Goal: Information Seeking & Learning: Learn about a topic

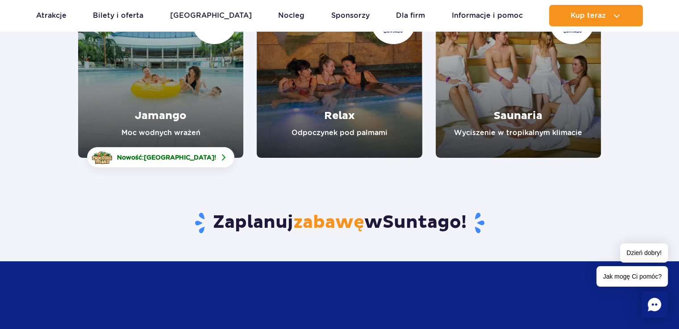
scroll to position [134, 0]
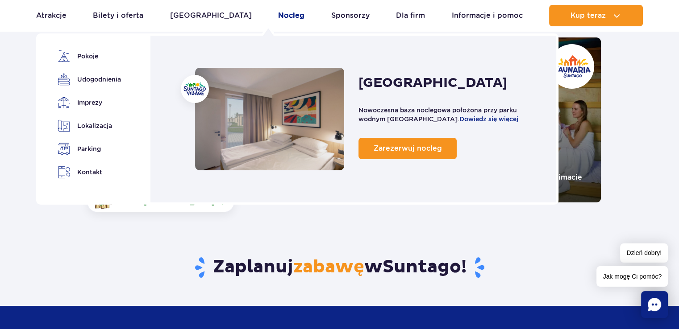
click at [278, 18] on link "Nocleg" at bounding box center [291, 15] width 26 height 21
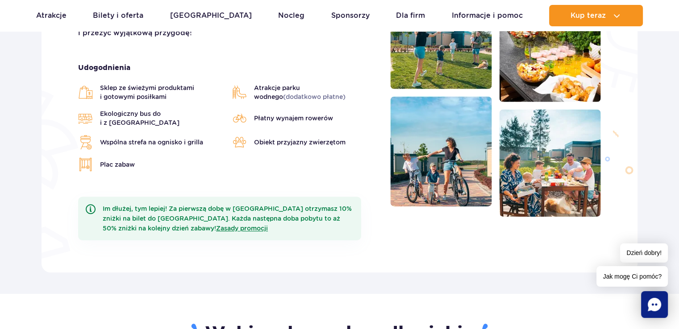
scroll to position [312, 0]
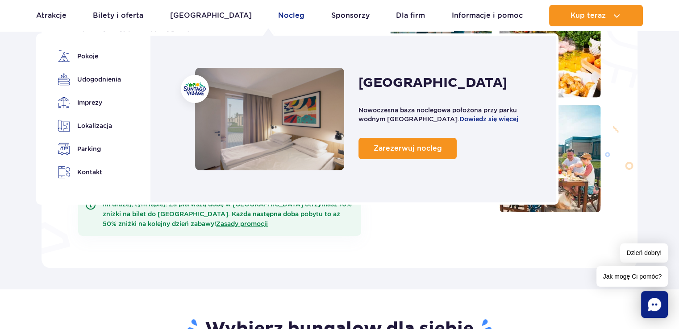
click at [278, 15] on link "Nocleg" at bounding box center [291, 15] width 26 height 21
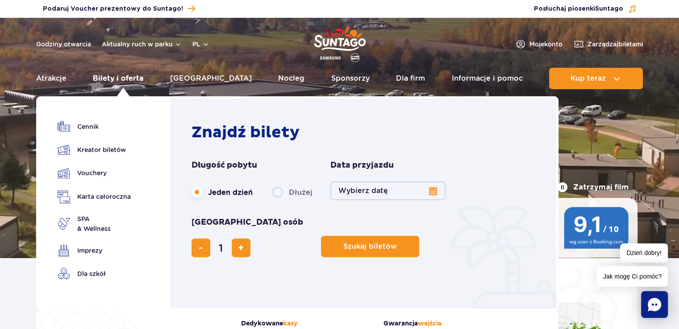
click at [107, 79] on link "Bilety i oferta" at bounding box center [118, 78] width 50 height 21
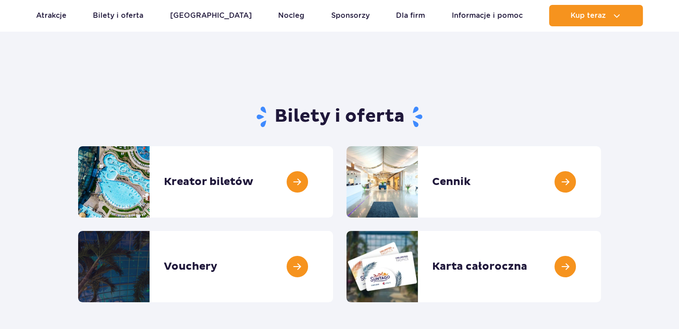
scroll to position [45, 0]
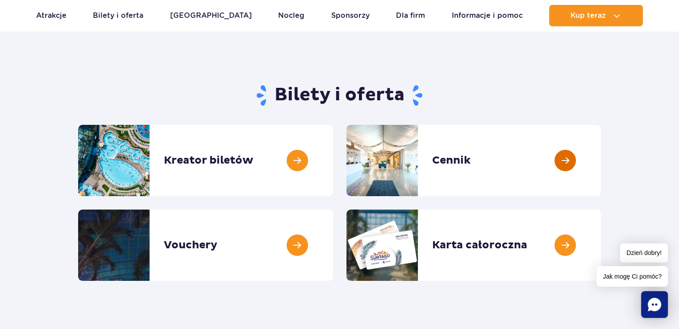
click at [601, 168] on link at bounding box center [601, 160] width 0 height 71
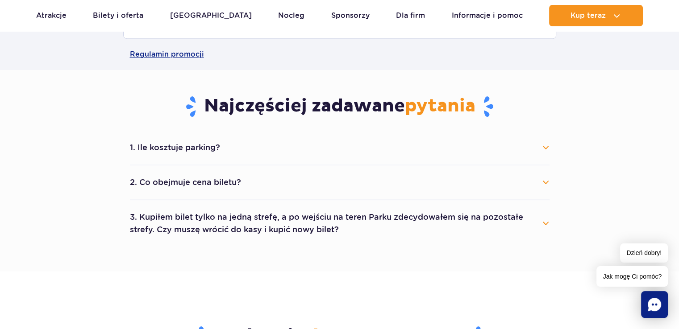
scroll to position [446, 0]
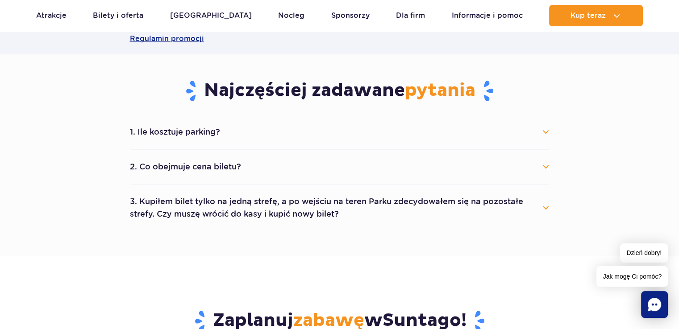
click at [203, 136] on button "1. Ile kosztuje parking?" at bounding box center [340, 132] width 420 height 20
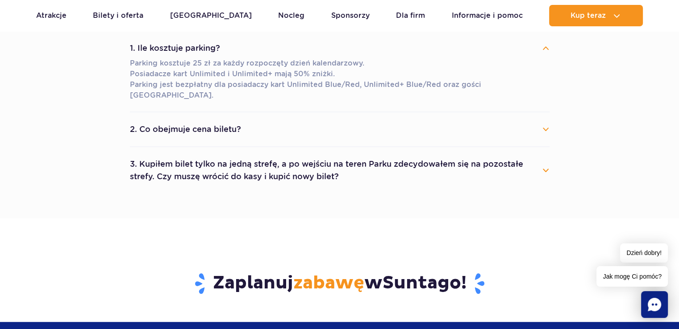
scroll to position [536, 0]
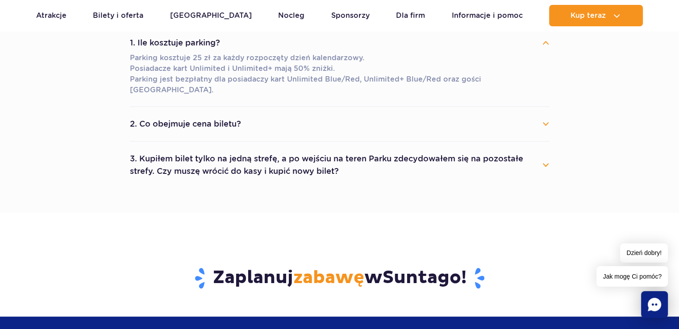
click at [201, 116] on button "2. Co obejmuje cena biletu?" at bounding box center [340, 124] width 420 height 20
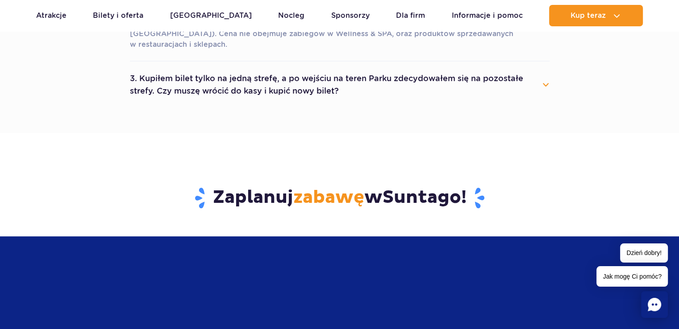
scroll to position [669, 0]
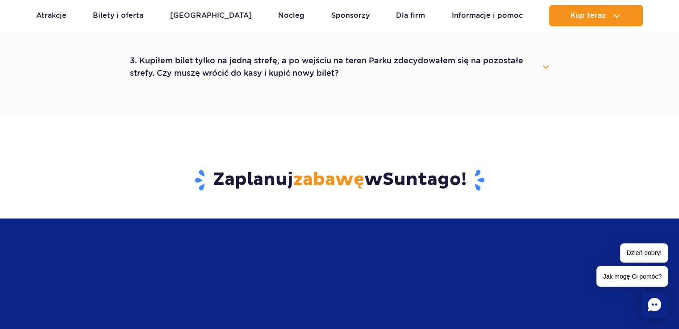
click at [245, 56] on button "3. Kupiłem bilet tylko na jedną strefę, a po wejściu na teren Parku zdecydowałe…" at bounding box center [340, 67] width 420 height 32
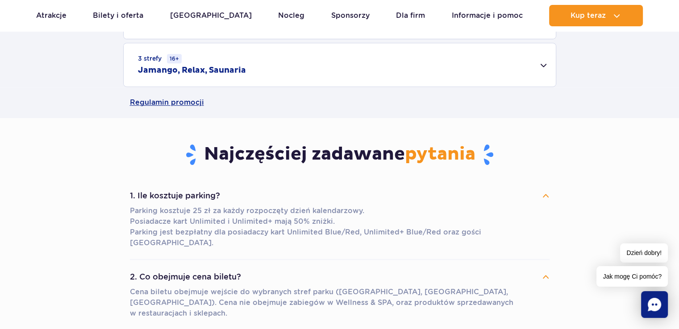
scroll to position [357, 0]
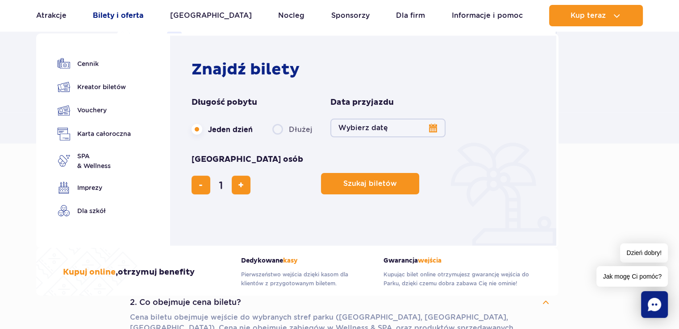
click at [108, 17] on link "Bilety i oferta" at bounding box center [118, 15] width 50 height 21
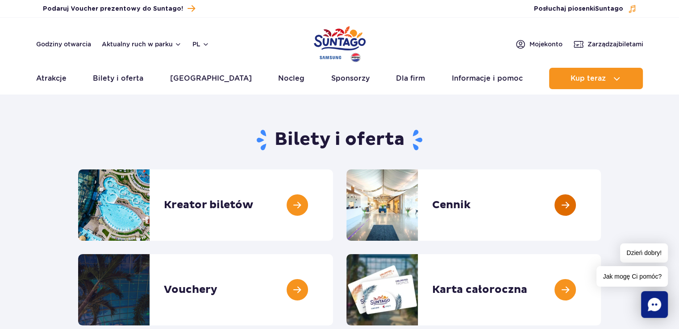
click at [601, 206] on link at bounding box center [601, 205] width 0 height 71
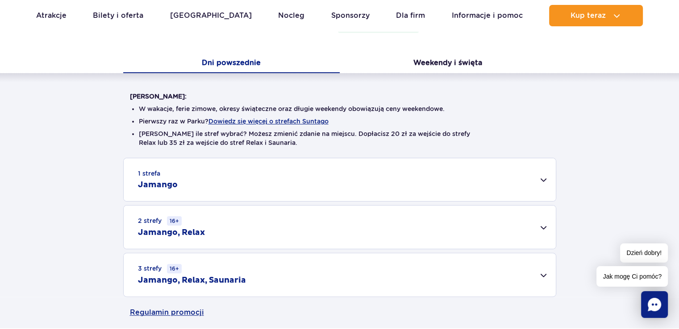
scroll to position [223, 0]
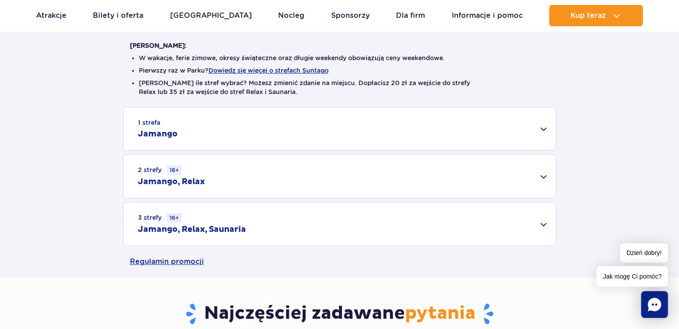
drag, startPoint x: 546, startPoint y: 123, endPoint x: 544, endPoint y: 128, distance: 5.0
click at [544, 128] on div "1 strefa Jamango" at bounding box center [340, 129] width 432 height 43
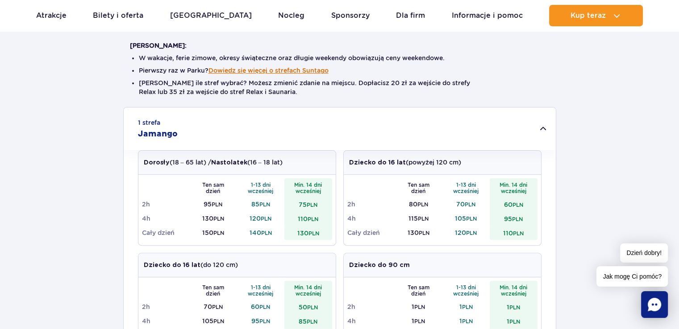
click at [273, 72] on button "Dowiedz się więcej o strefach Suntago" at bounding box center [268, 70] width 120 height 7
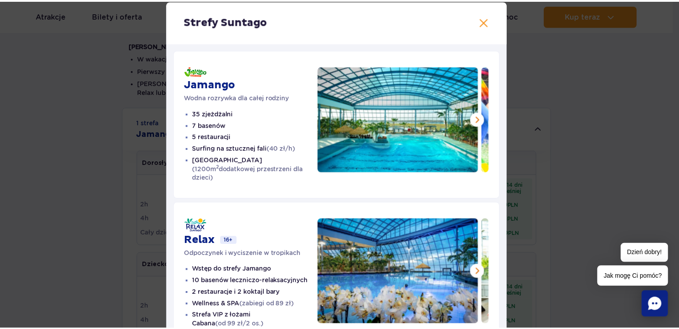
scroll to position [0, 0]
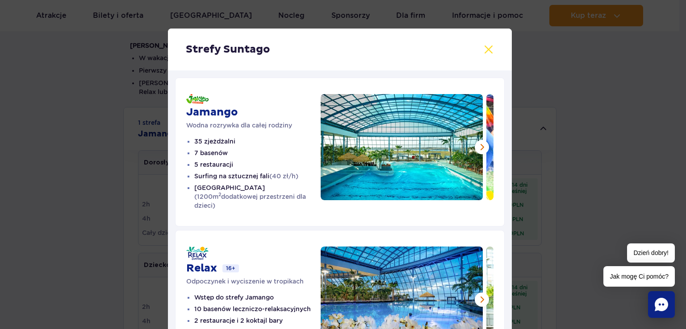
click at [486, 53] on button at bounding box center [488, 49] width 11 height 11
